Goal: Complete application form

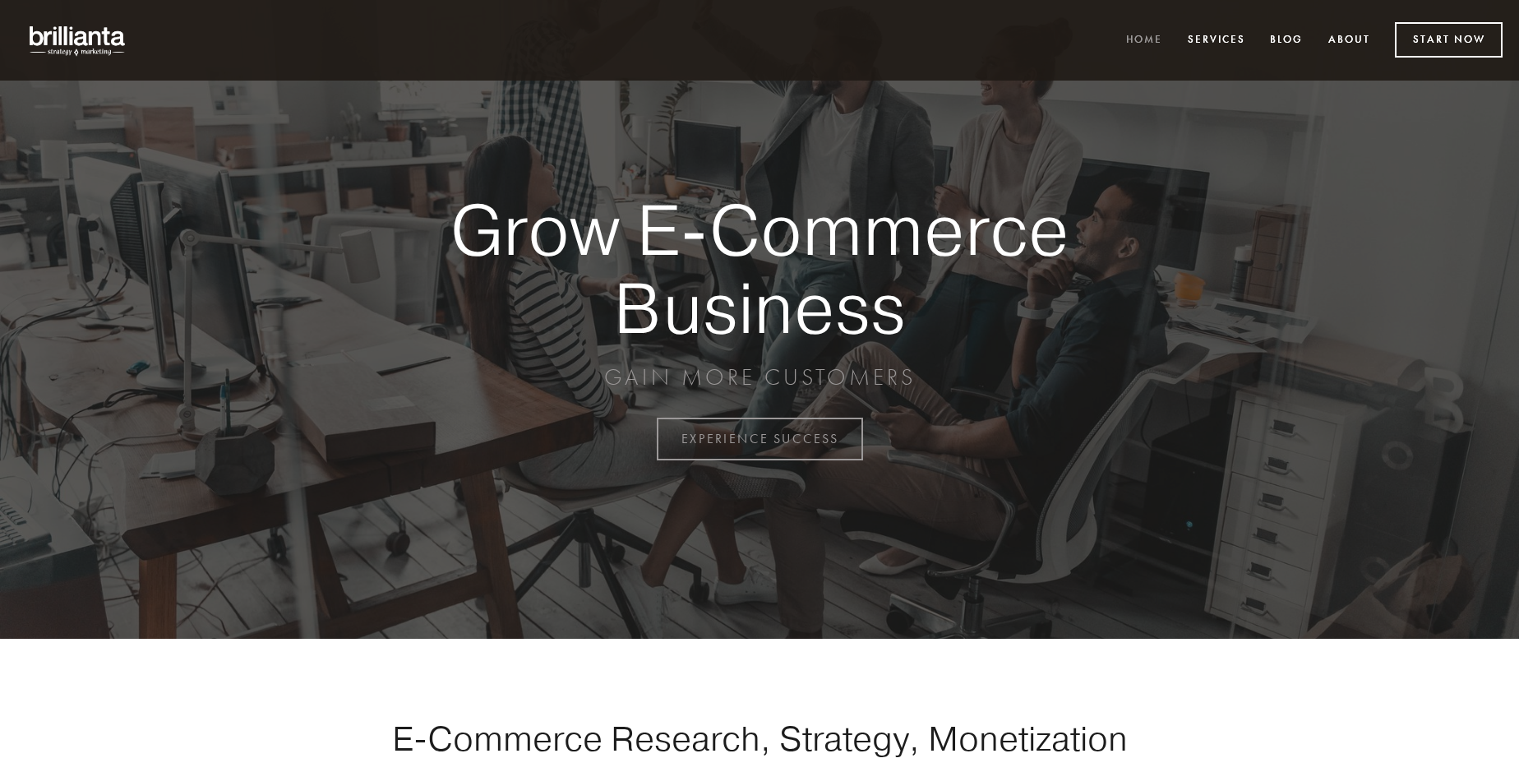
scroll to position [4309, 0]
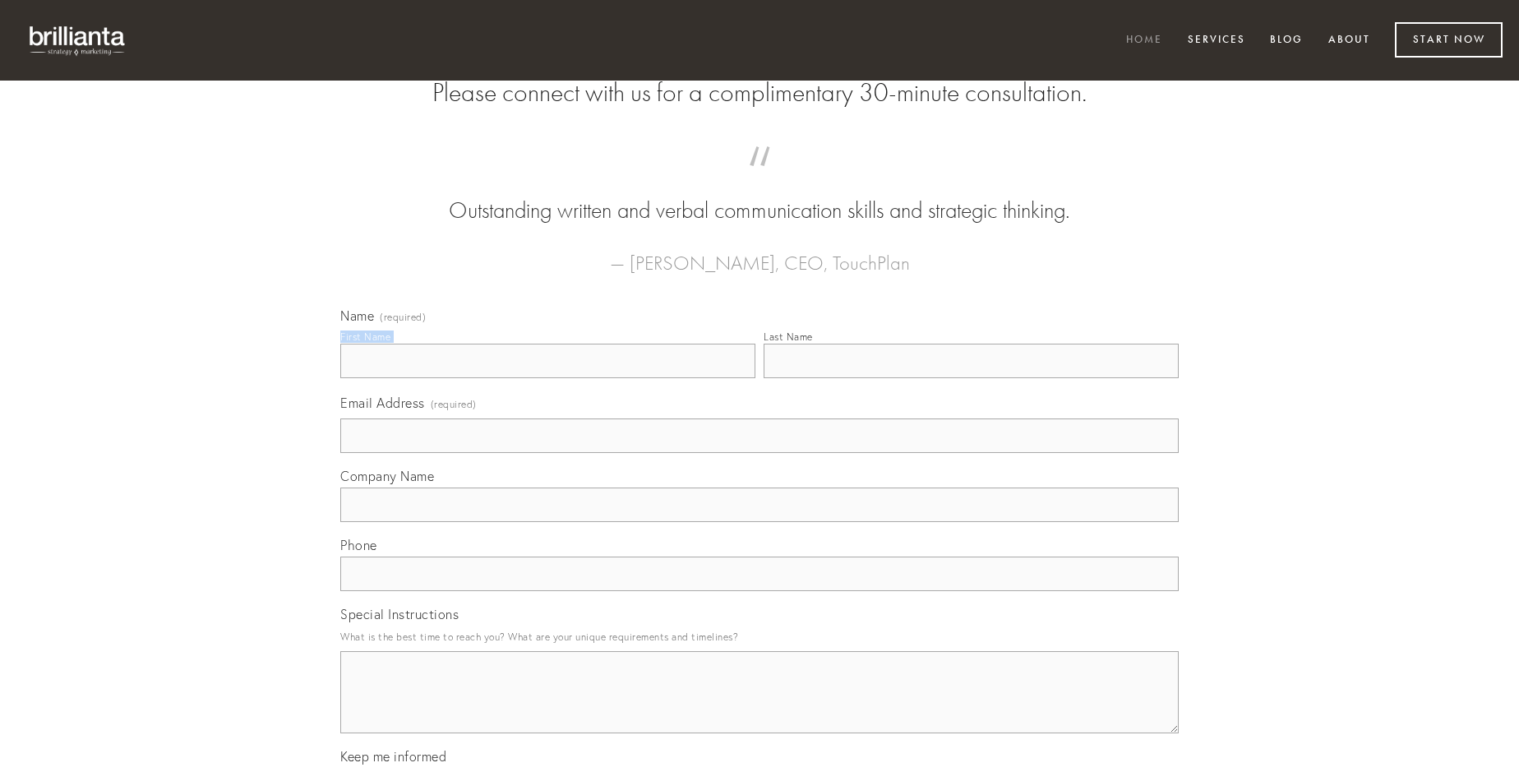
type input "[PERSON_NAME]"
click at [971, 378] on input "Last Name" at bounding box center [971, 361] width 415 height 35
type input "[PERSON_NAME]"
click at [759, 453] on input "Email Address (required)" at bounding box center [759, 435] width 838 height 35
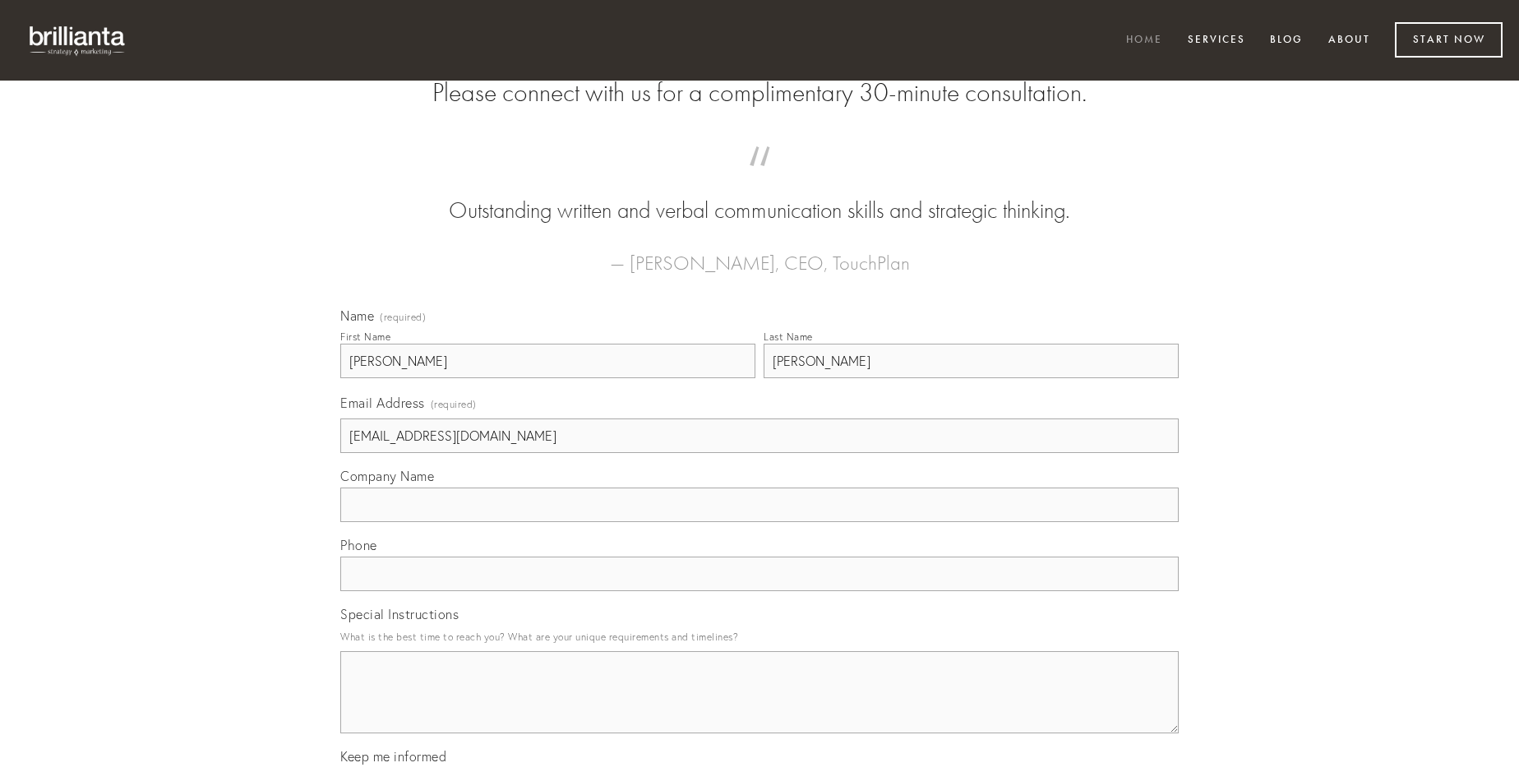
type input "[EMAIL_ADDRESS][DOMAIN_NAME]"
click at [759, 522] on input "Company Name" at bounding box center [759, 504] width 838 height 35
type input "numquam"
click at [759, 591] on input "text" at bounding box center [759, 573] width 838 height 35
click at [759, 707] on textarea "Special Instructions" at bounding box center [759, 692] width 838 height 82
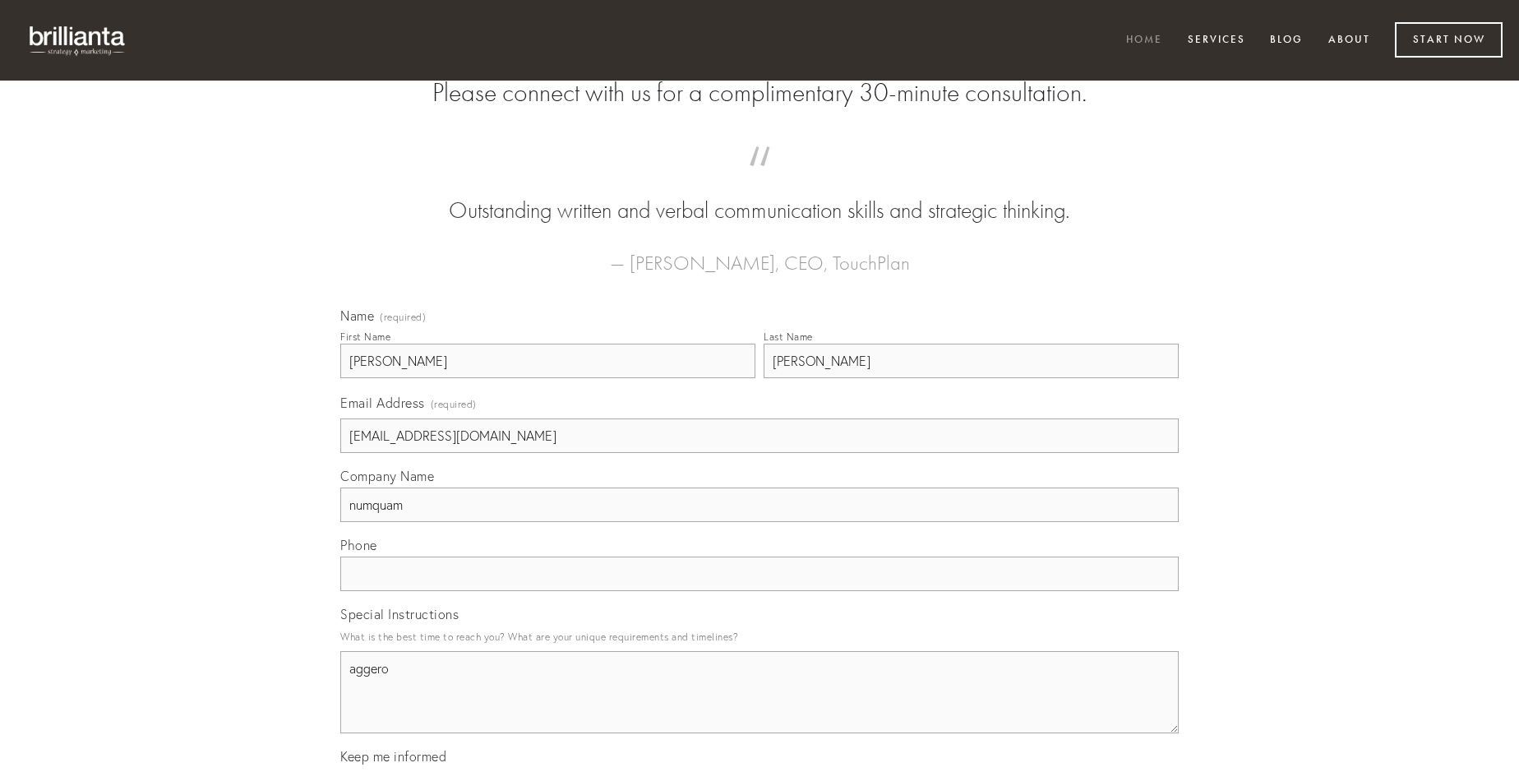
type textarea "aggero"
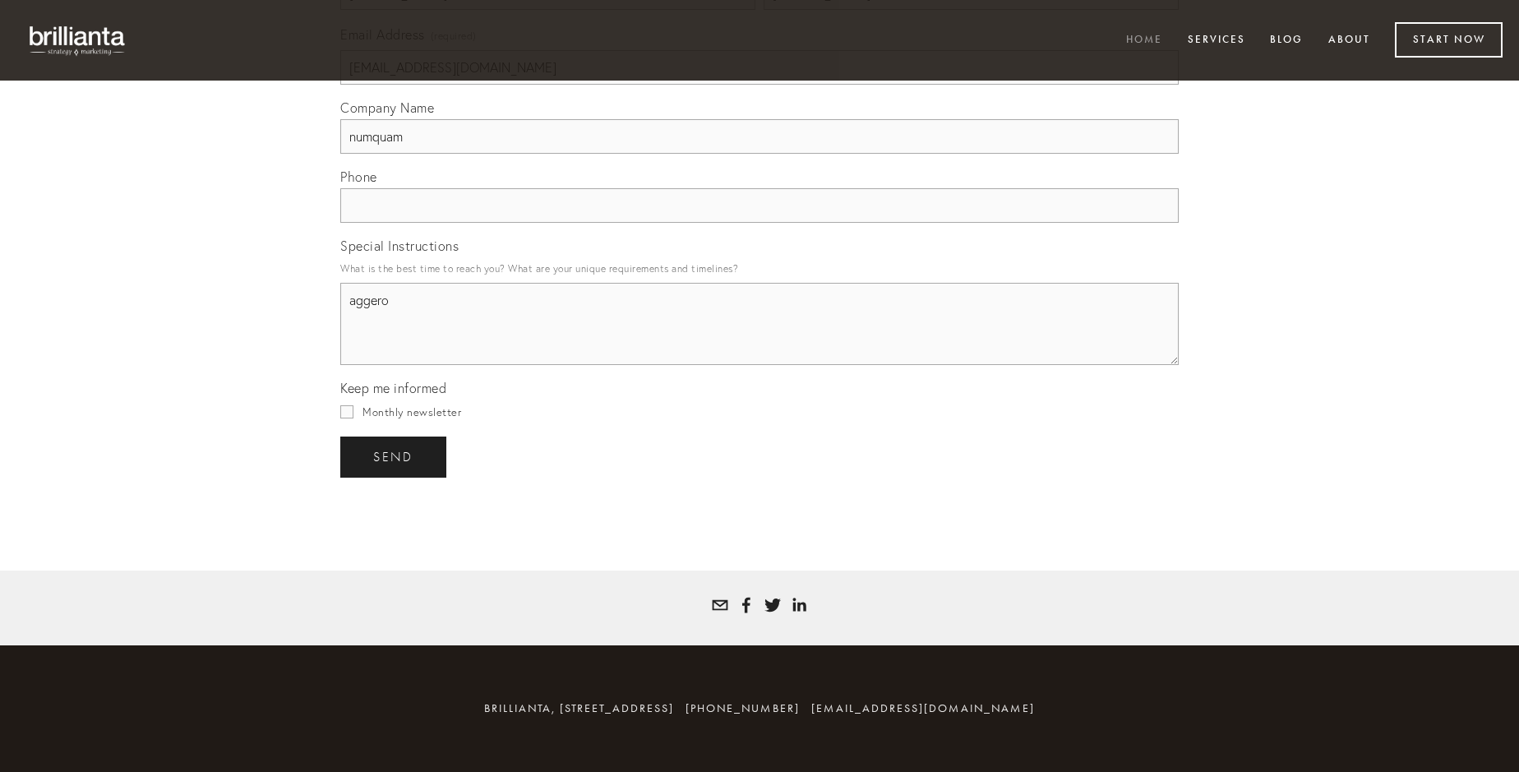
click at [395, 456] on span "send" at bounding box center [393, 457] width 40 height 15
